Goal: Transaction & Acquisition: Purchase product/service

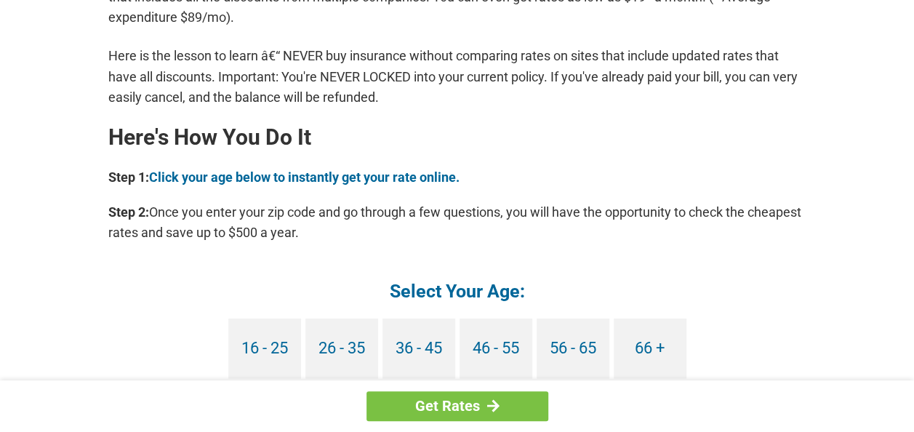
scroll to position [1328, 0]
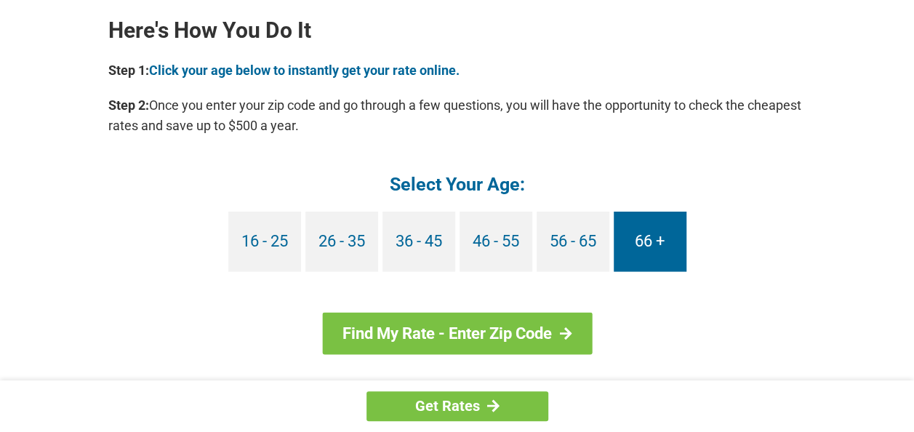
drag, startPoint x: 921, startPoint y: 416, endPoint x: 645, endPoint y: 238, distance: 328.6
click at [645, 238] on link "66 +" at bounding box center [649, 241] width 73 height 60
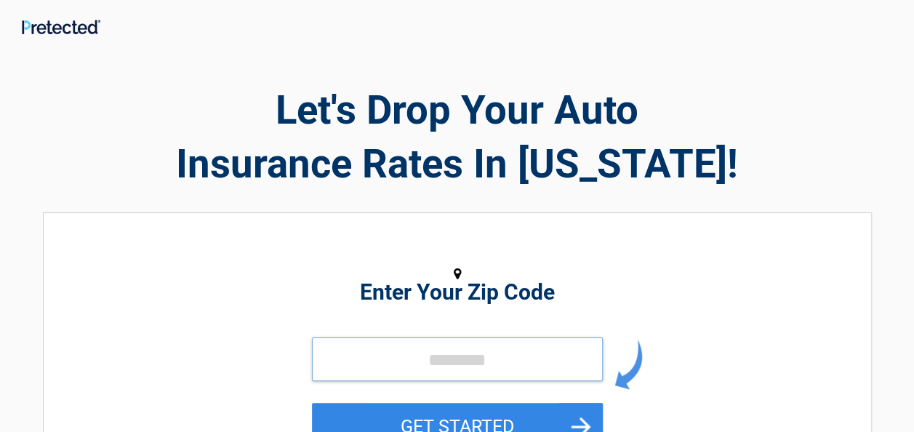
click at [512, 358] on input "tel" at bounding box center [457, 359] width 291 height 44
drag, startPoint x: 512, startPoint y: 358, endPoint x: 756, endPoint y: 333, distance: 245.4
click at [756, 333] on div "Enter Your Zip Code GET STARTED" at bounding box center [457, 362] width 667 height 270
click at [539, 360] on input "tel" at bounding box center [457, 359] width 291 height 44
click at [547, 360] on input "tel" at bounding box center [457, 359] width 291 height 44
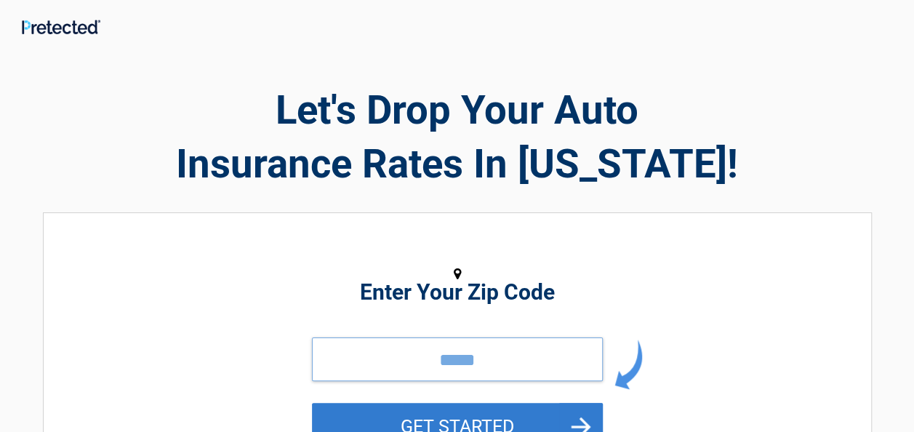
type input "*****"
click at [480, 425] on button "GET STARTED" at bounding box center [457, 426] width 291 height 47
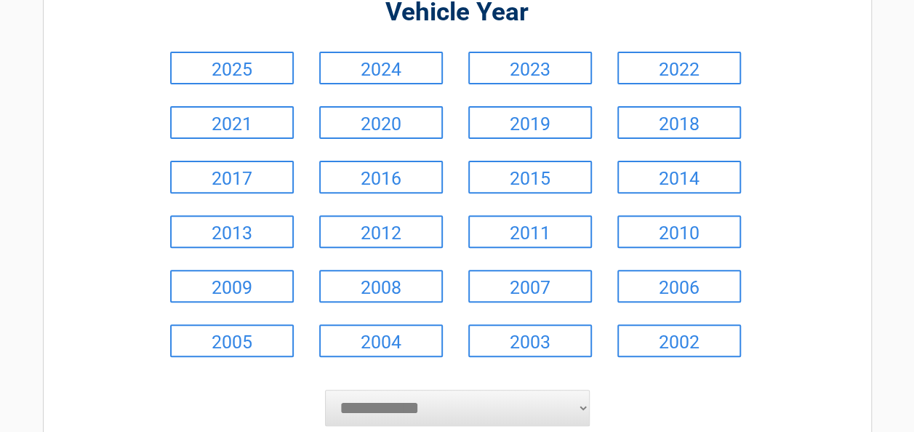
scroll to position [193, 0]
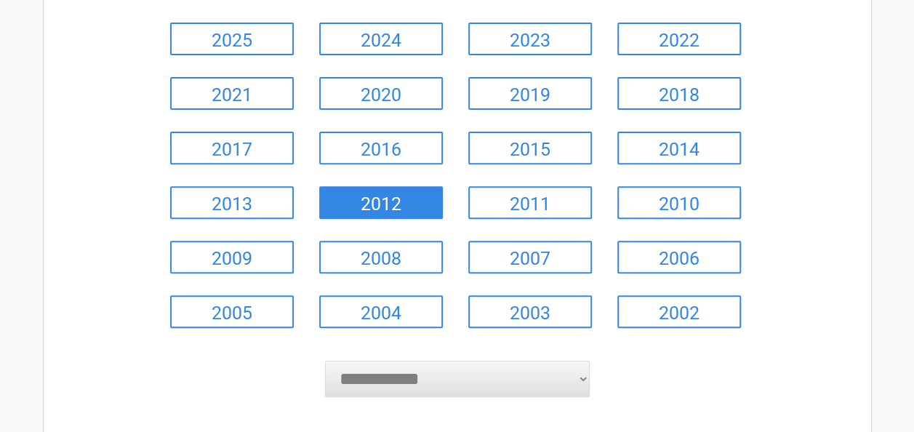
click at [379, 195] on link "2012" at bounding box center [381, 202] width 124 height 33
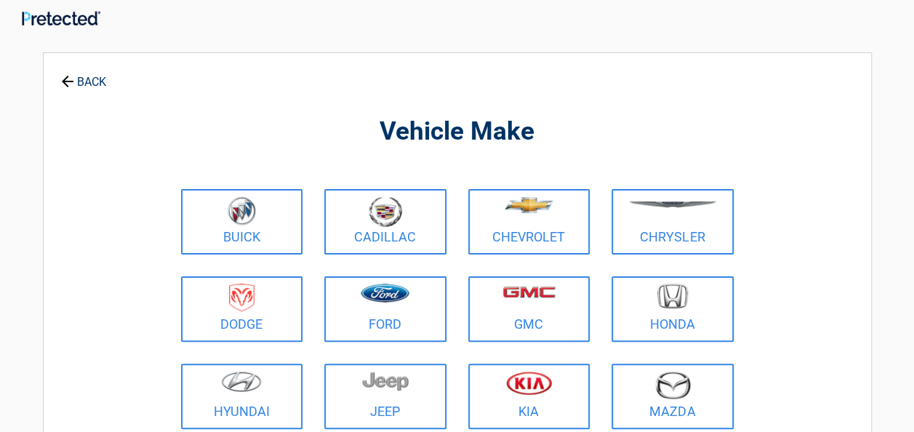
scroll to position [0, 0]
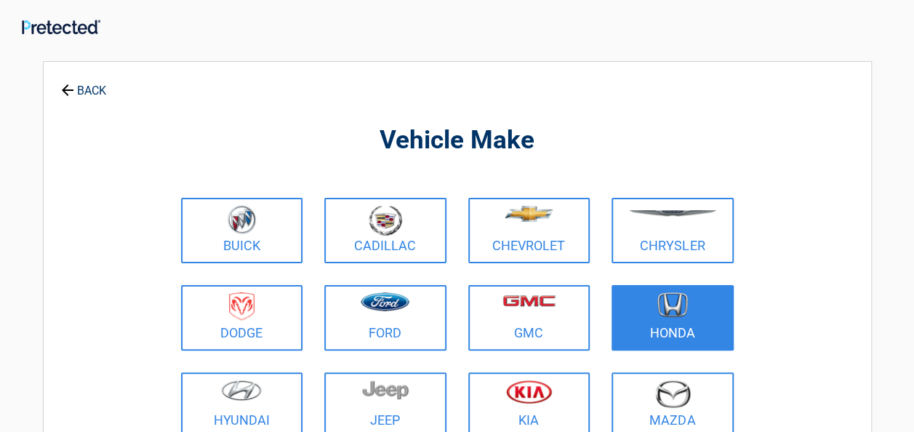
click at [682, 302] on img at bounding box center [672, 304] width 31 height 25
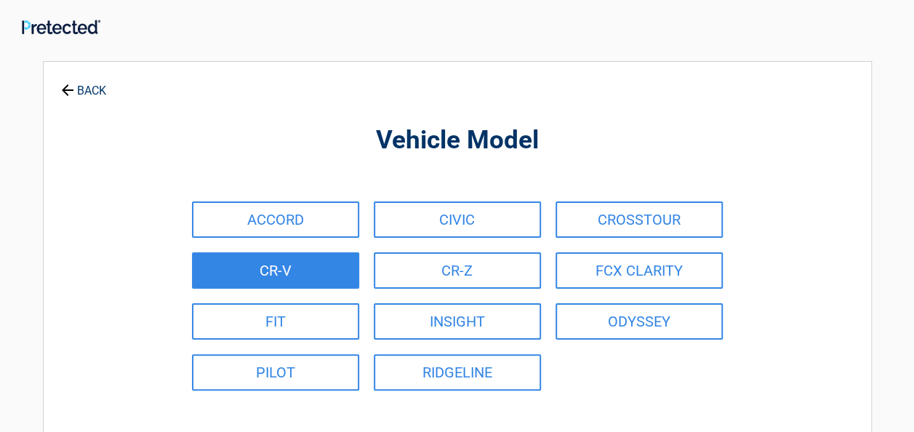
click at [283, 267] on link "CR-V" at bounding box center [275, 270] width 167 height 36
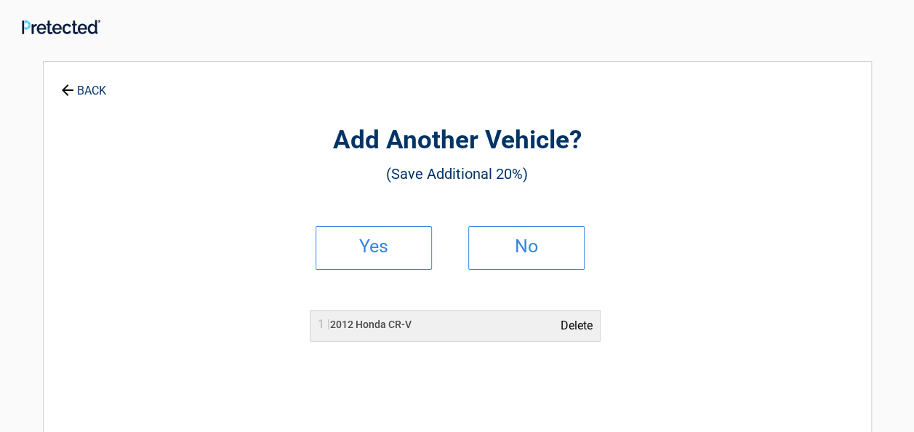
click at [575, 330] on link "Delete" at bounding box center [576, 325] width 32 height 17
